Goal: Task Accomplishment & Management: Manage account settings

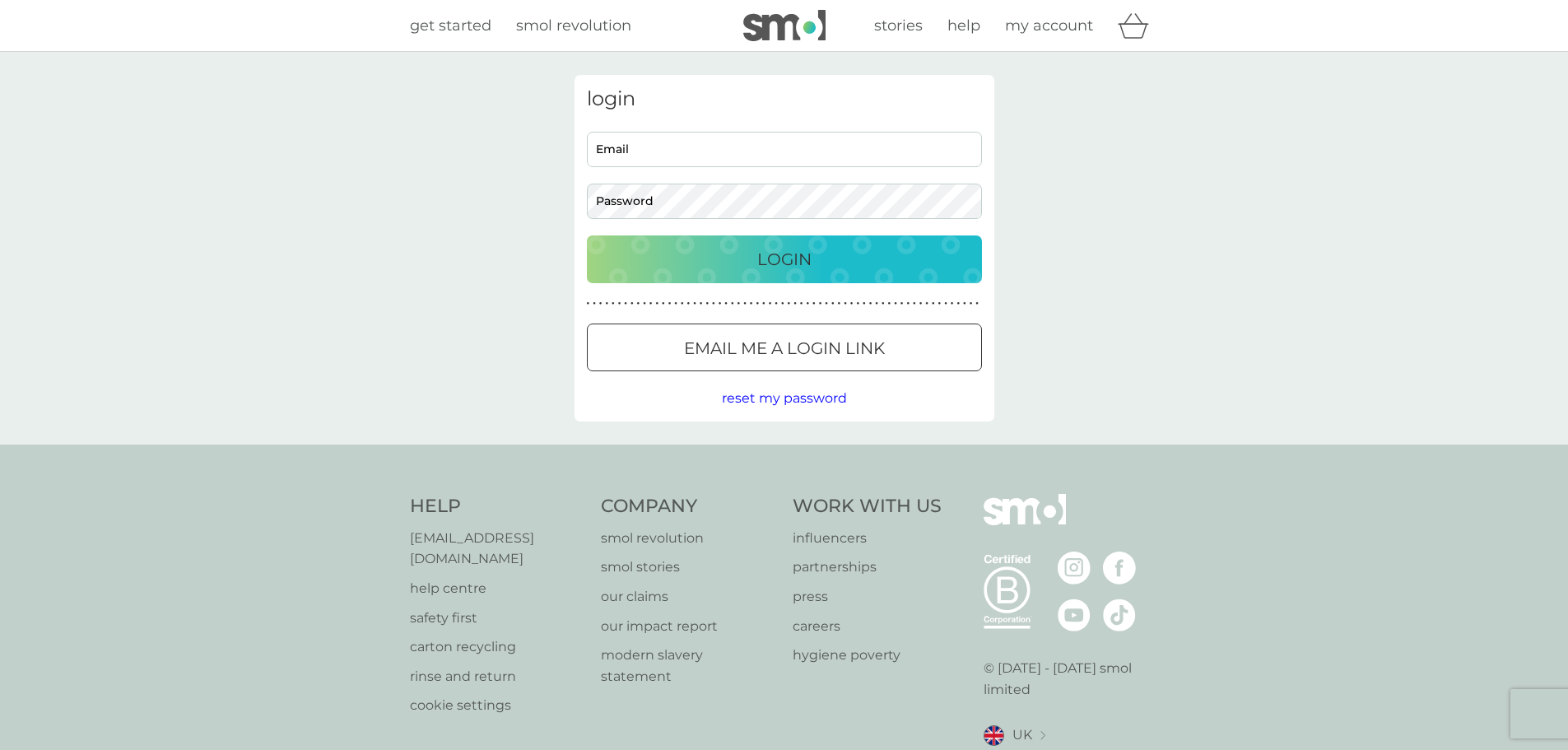
click at [836, 342] on p "Email me a login link" at bounding box center [784, 348] width 201 height 27
